Goal: Navigation & Orientation: Find specific page/section

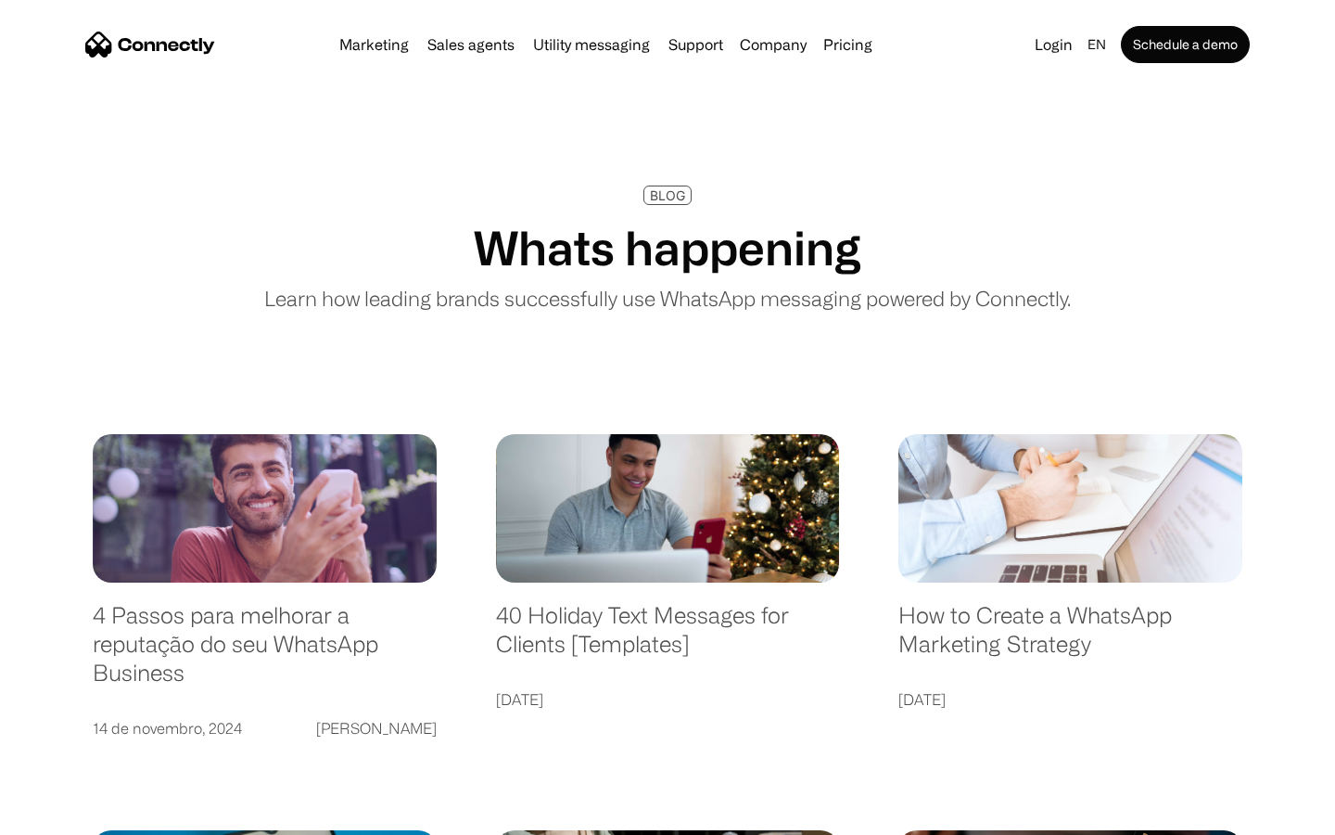
scroll to position [3563, 0]
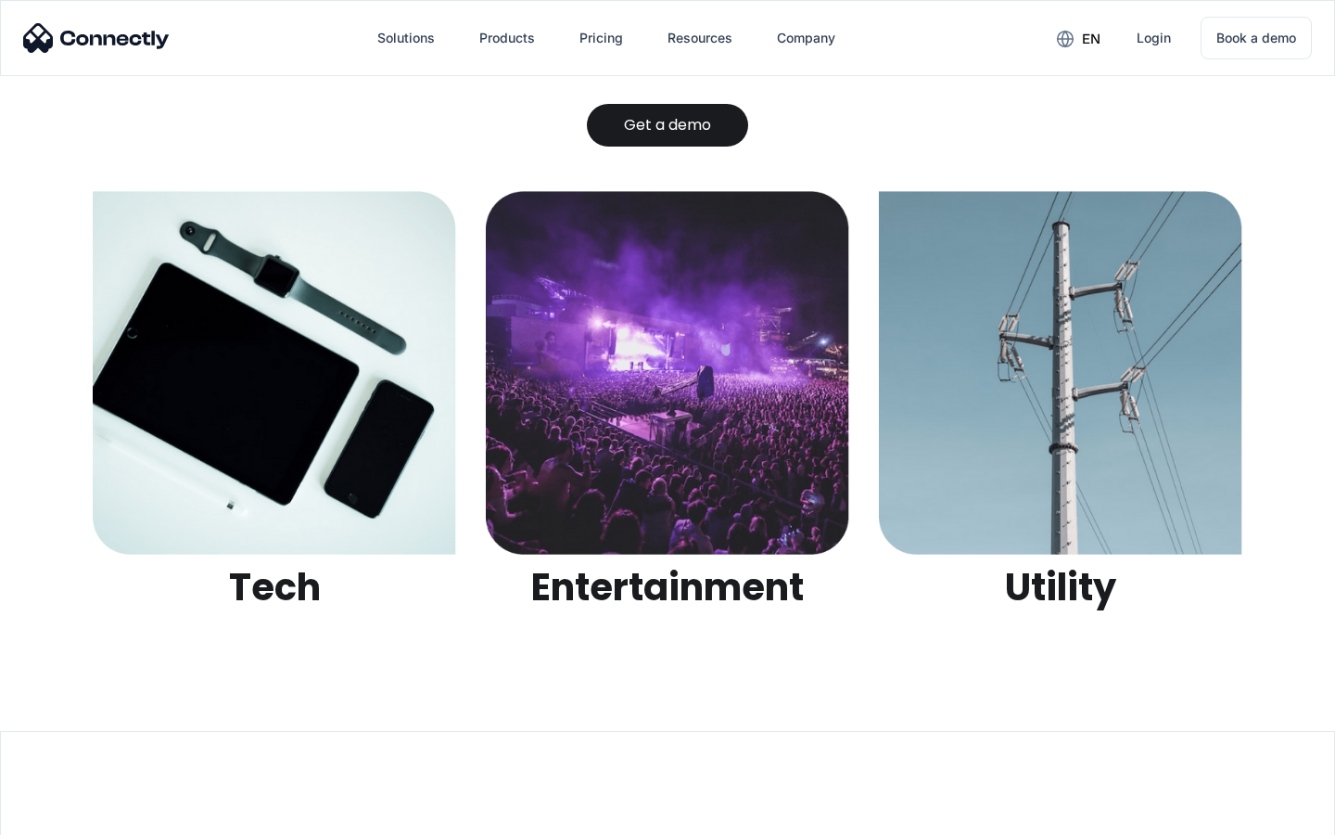
scroll to position [5850, 0]
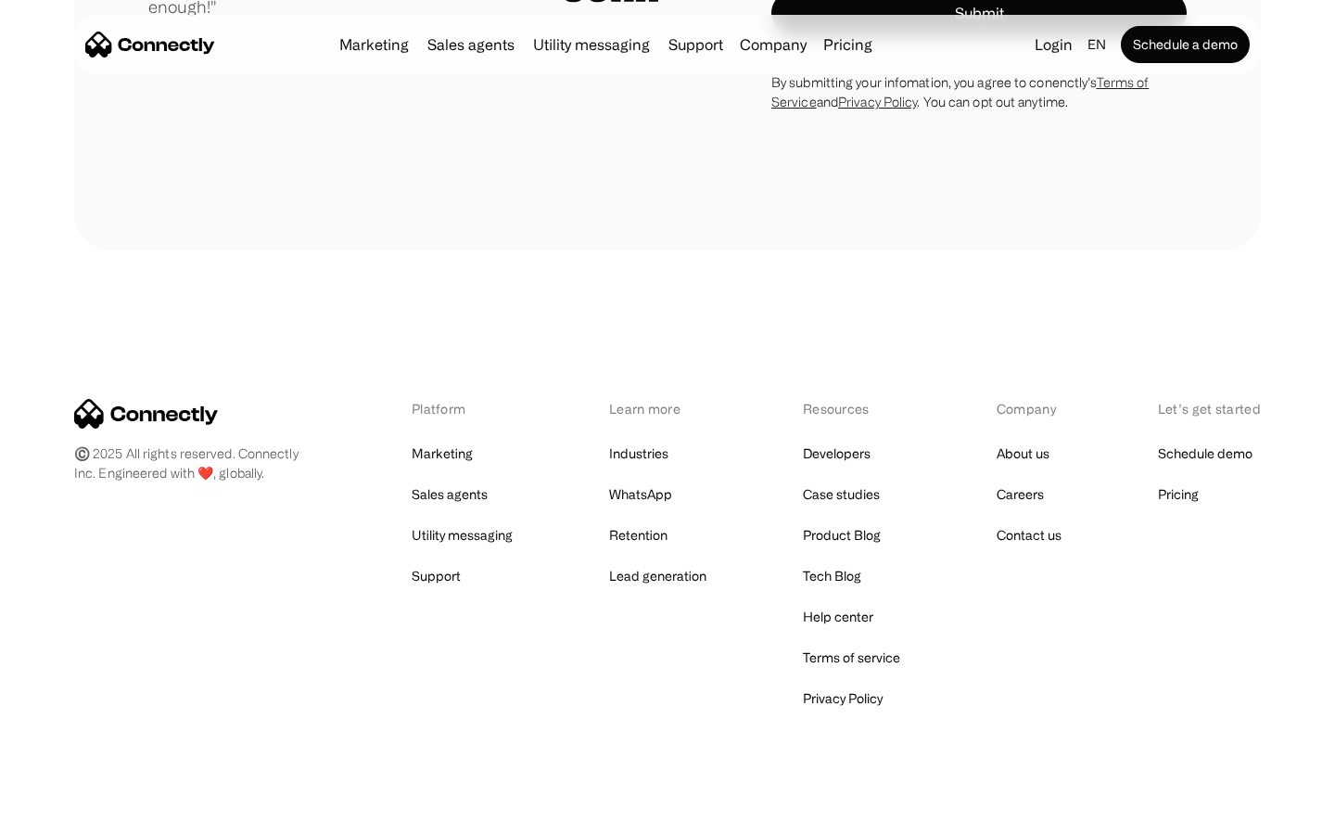
scroll to position [5164, 0]
